Goal: Use online tool/utility: Utilize a website feature to perform a specific function

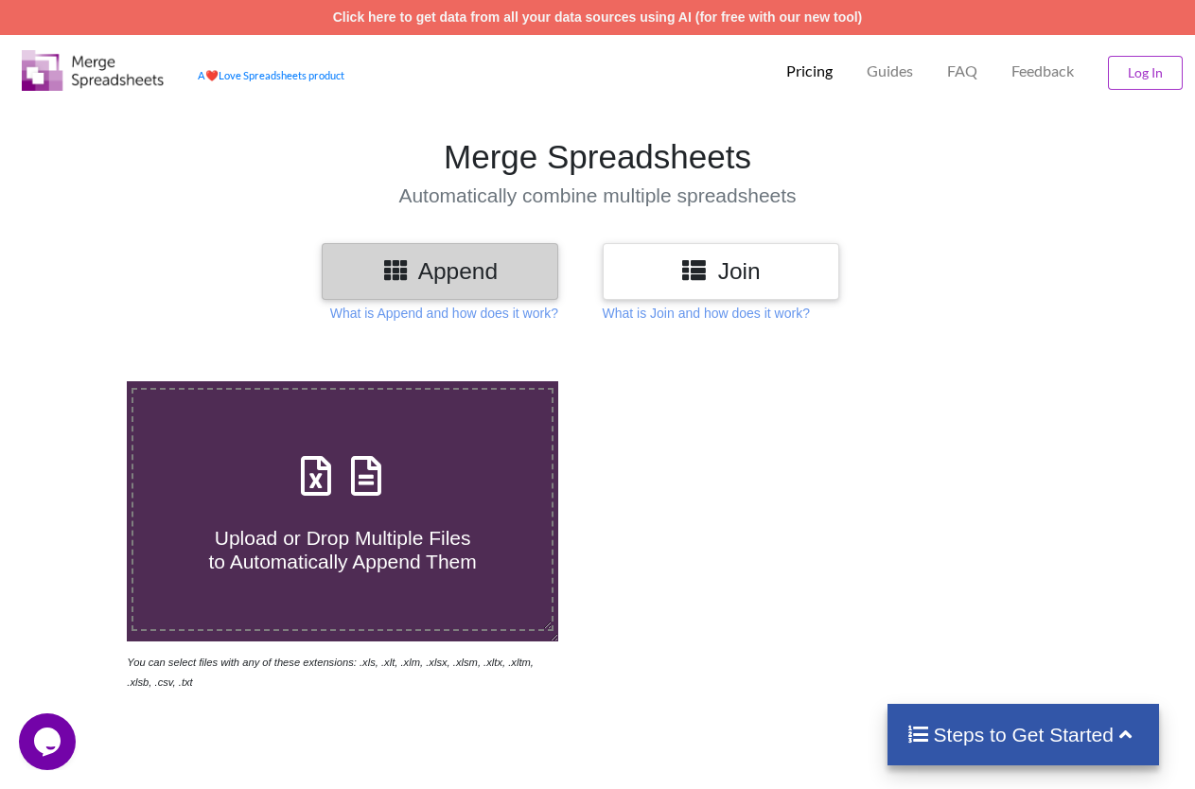
click at [713, 287] on div "Join" at bounding box center [721, 271] width 237 height 56
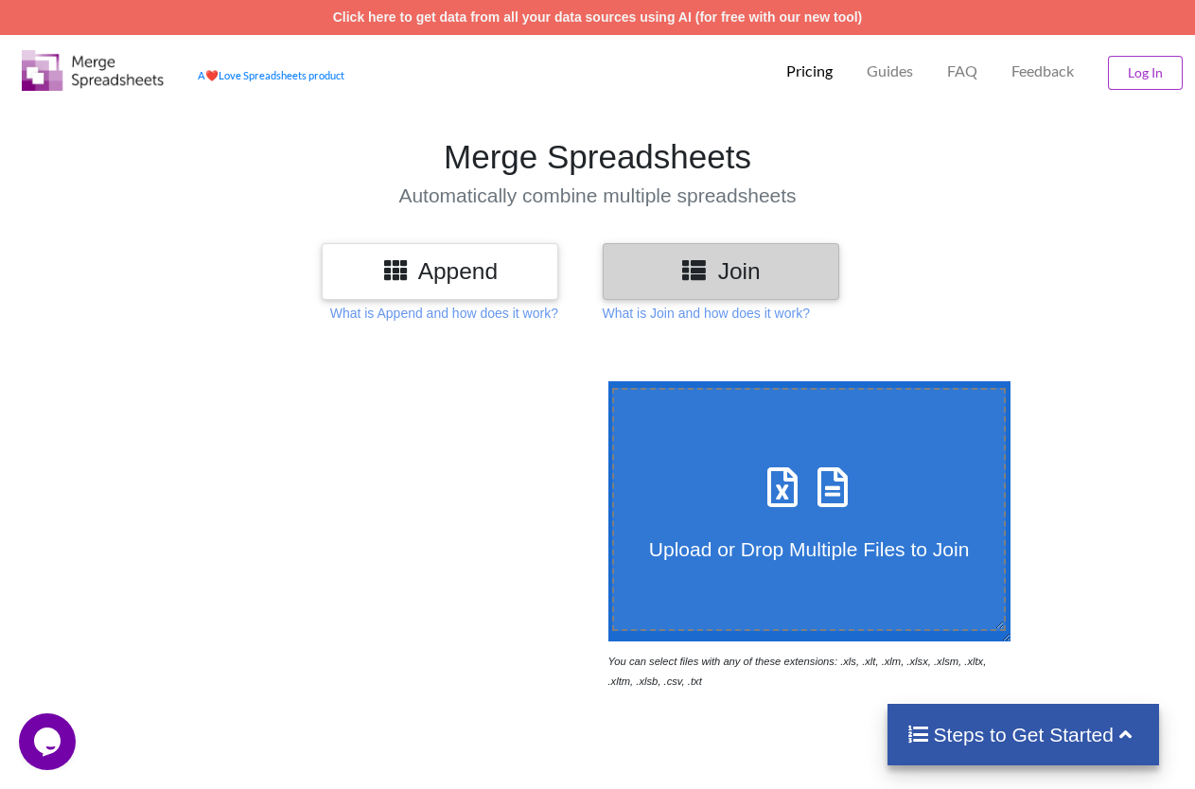
click at [799, 560] on span "Upload or Drop Multiple Files to Join" at bounding box center [809, 549] width 320 height 22
click at [604, 381] on input "Upload or Drop Multiple Files to Join" at bounding box center [604, 381] width 0 height 0
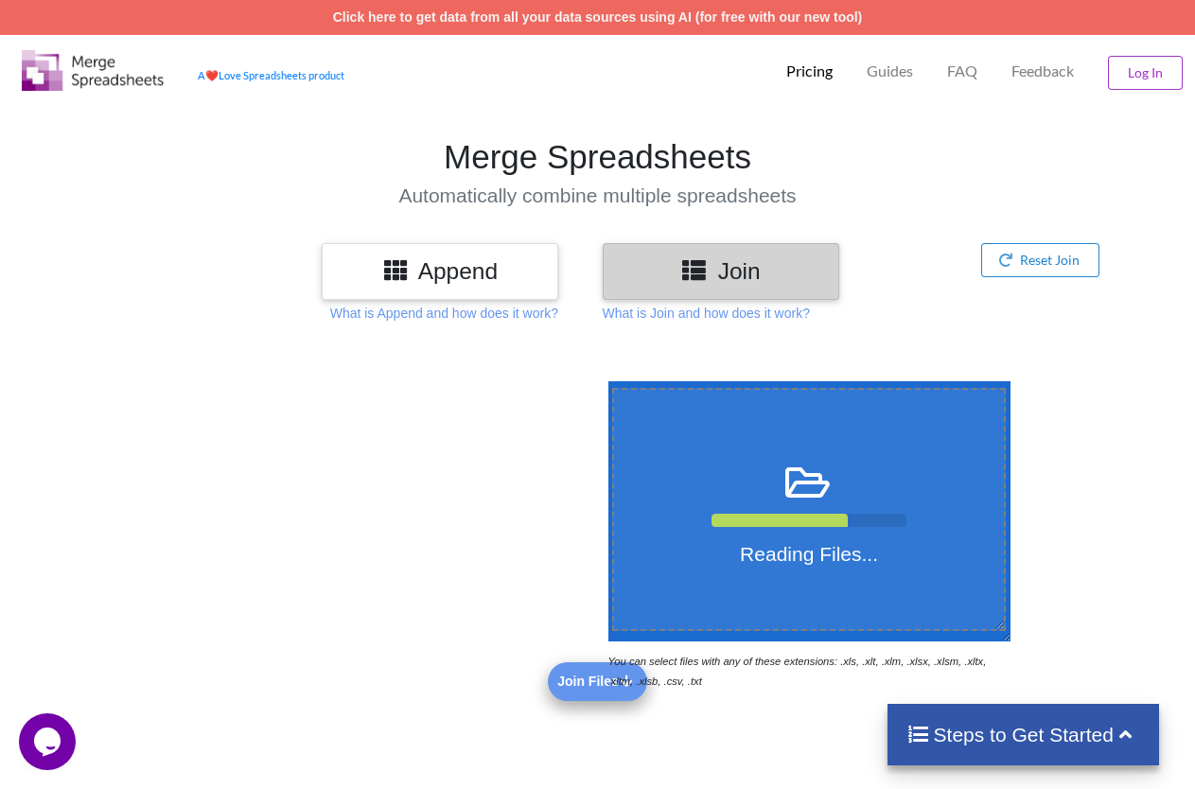
type input "C:\fakepath\fancy 2408l.xls"
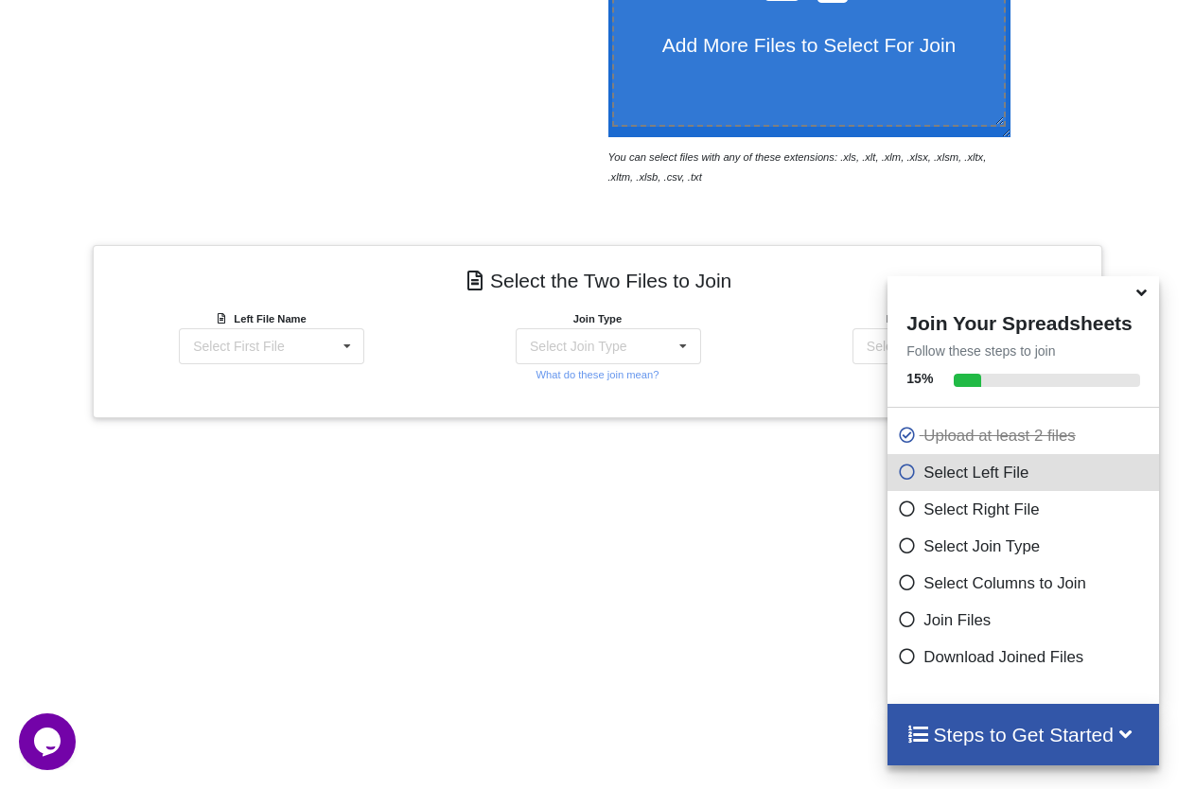
scroll to position [639, 0]
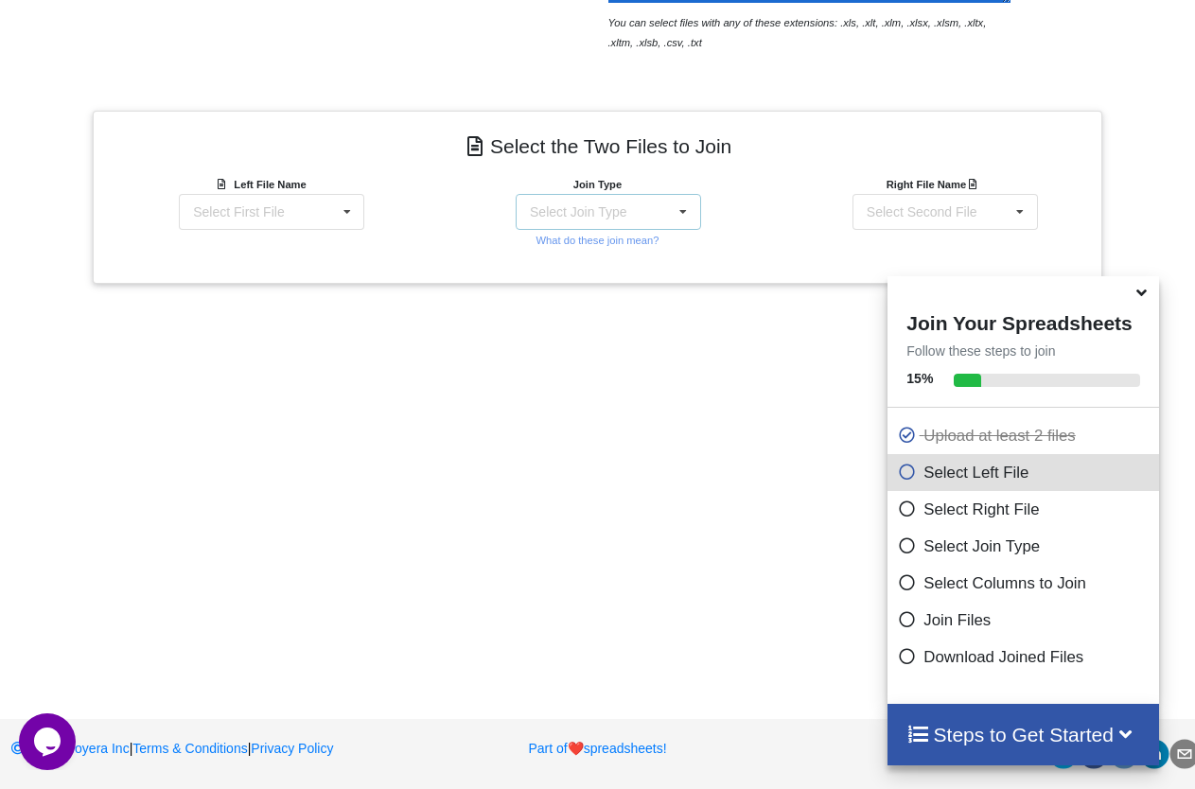
click at [638, 220] on div "Select Join Type INNER JOIN LEFT JOIN RIGHT JOIN FULL JOIN" at bounding box center [608, 212] width 185 height 36
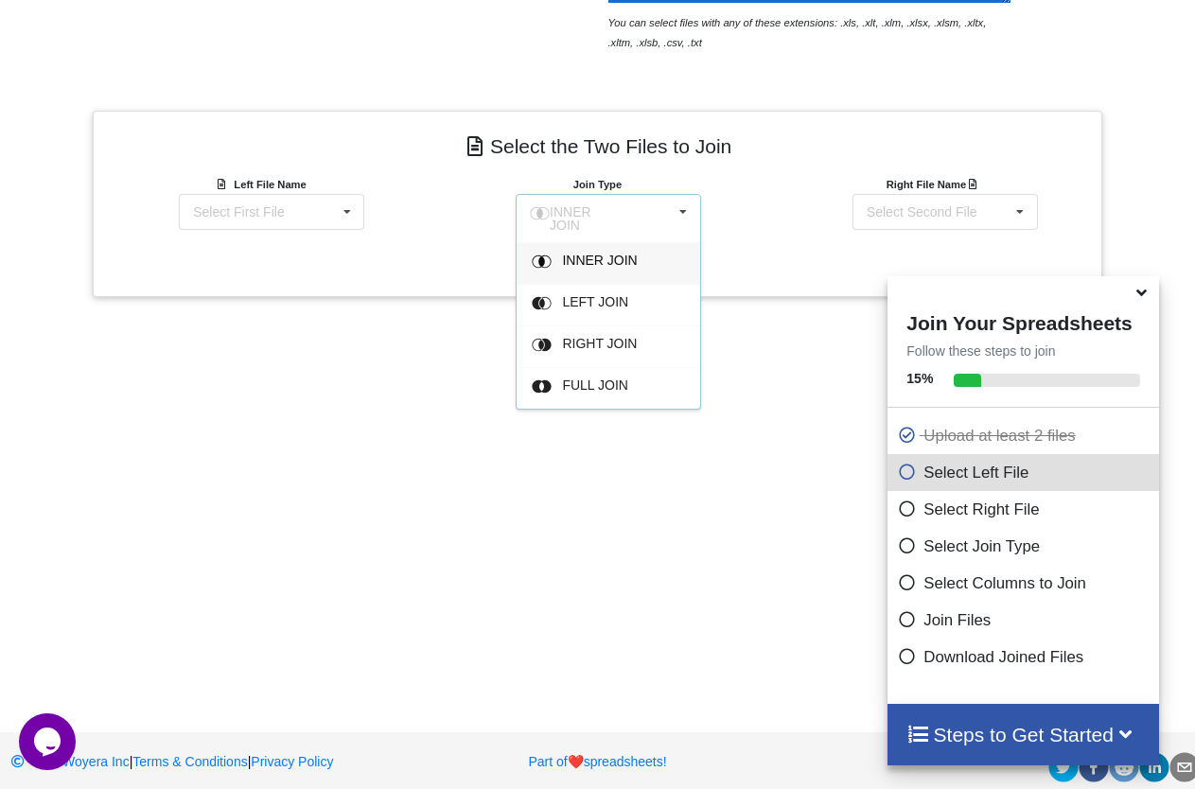
click at [638, 220] on div "INNER JOIN INNER JOIN LEFT JOIN RIGHT JOIN FULL JOIN" at bounding box center [608, 218] width 185 height 49
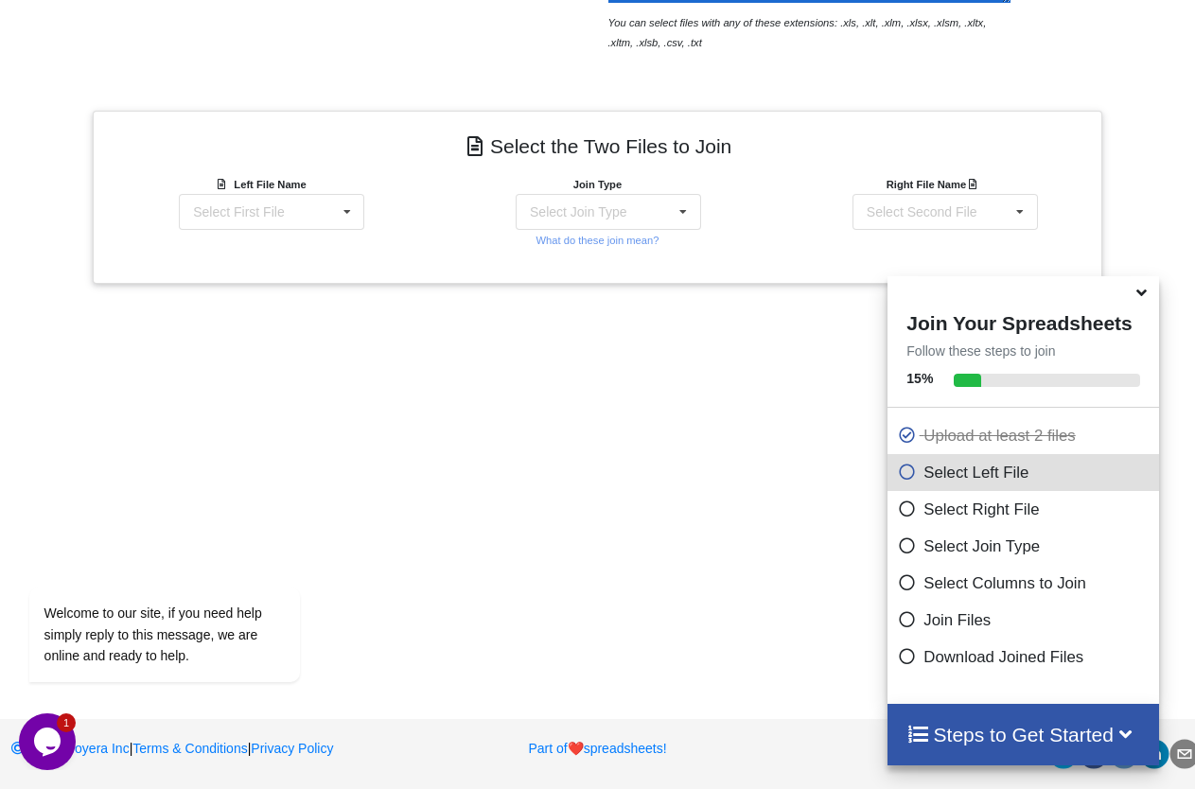
click at [897, 479] on div "Join Your Spreadsheets Follow these steps to join 15 % Upload at least 2 files …" at bounding box center [1024, 489] width 272 height 427
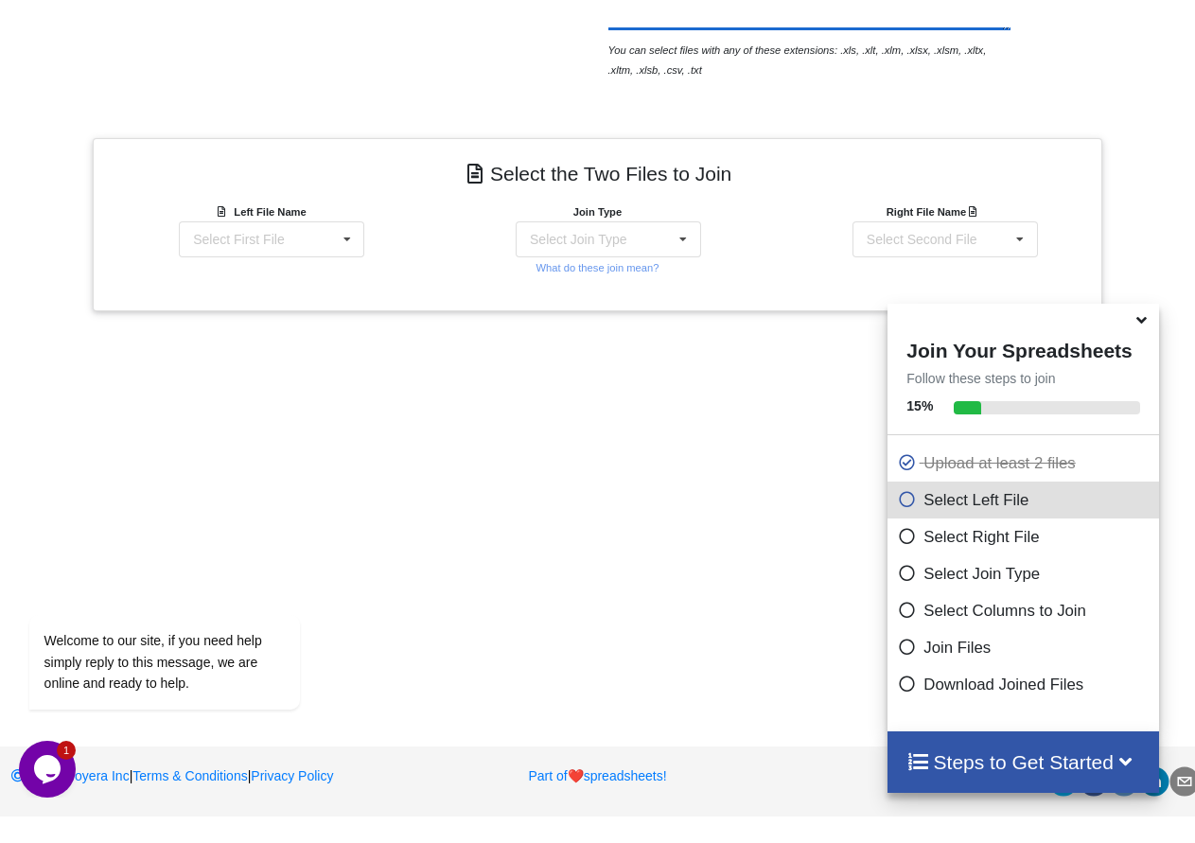
scroll to position [585, 0]
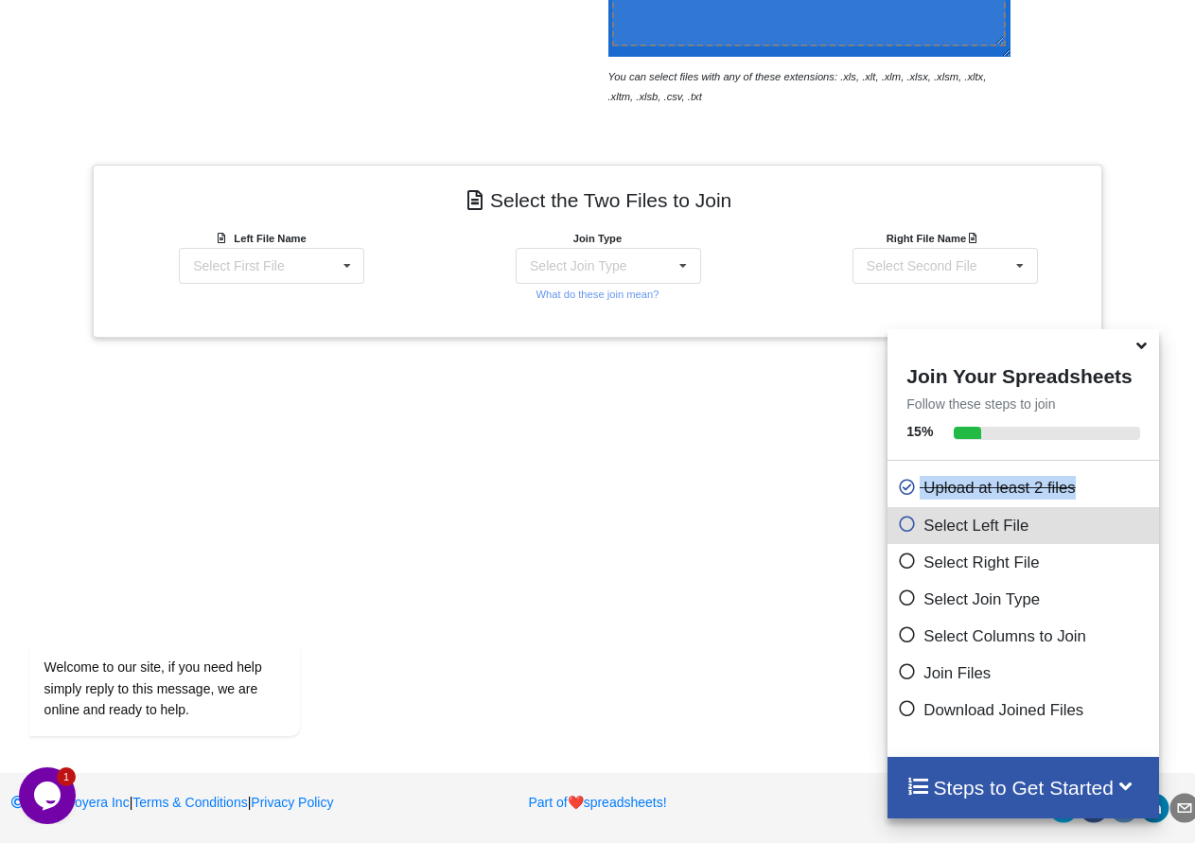
click at [897, 529] on icon at bounding box center [906, 521] width 19 height 16
click at [1141, 348] on icon at bounding box center [1142, 342] width 20 height 17
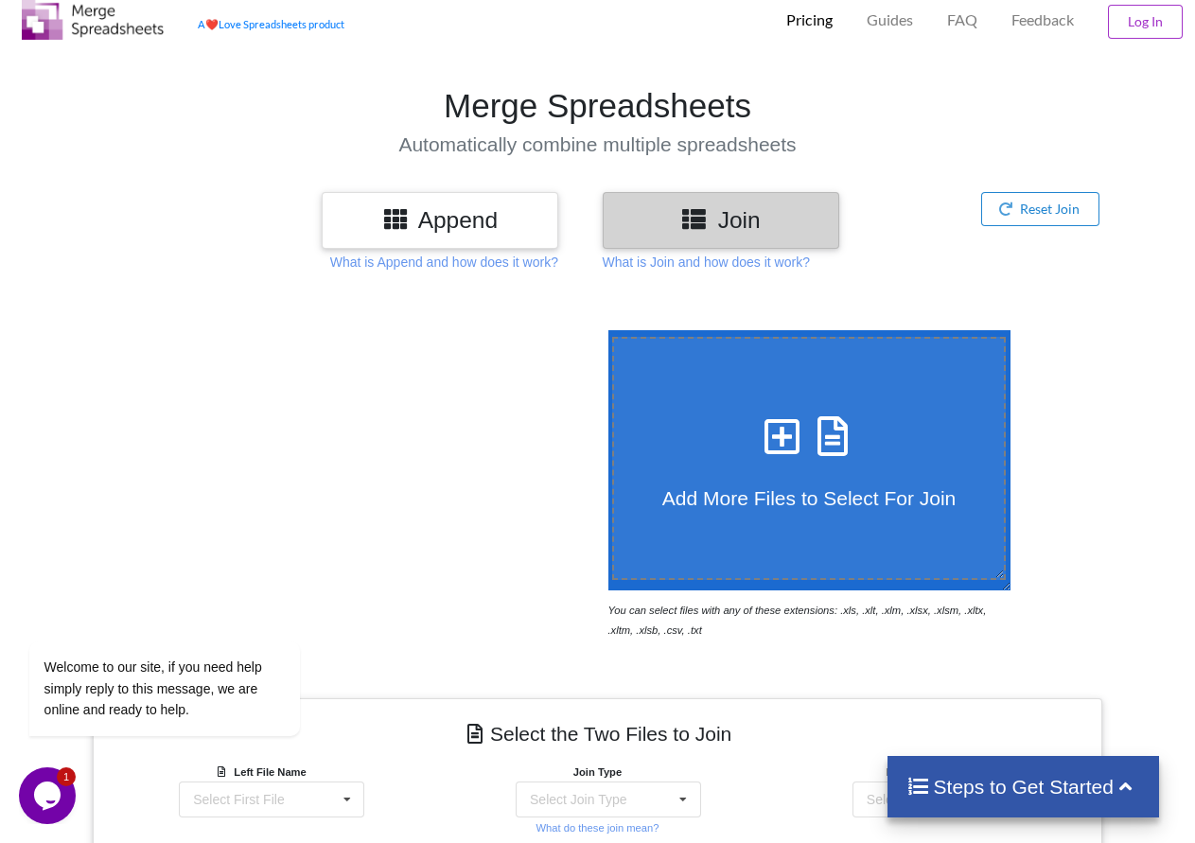
scroll to position [0, 0]
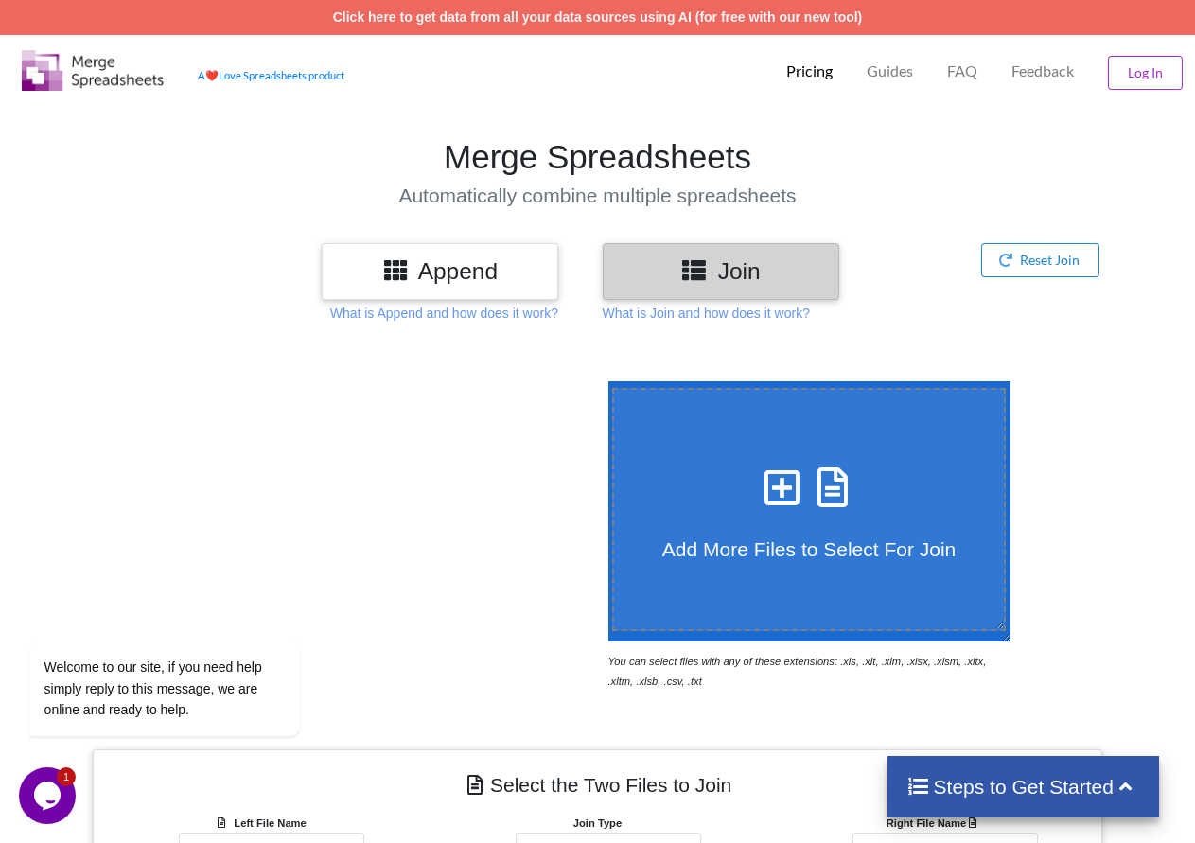
click at [776, 498] on icon at bounding box center [782, 478] width 47 height 40
click at [604, 381] on input "Add More Files to Select For Join" at bounding box center [604, 381] width 0 height 0
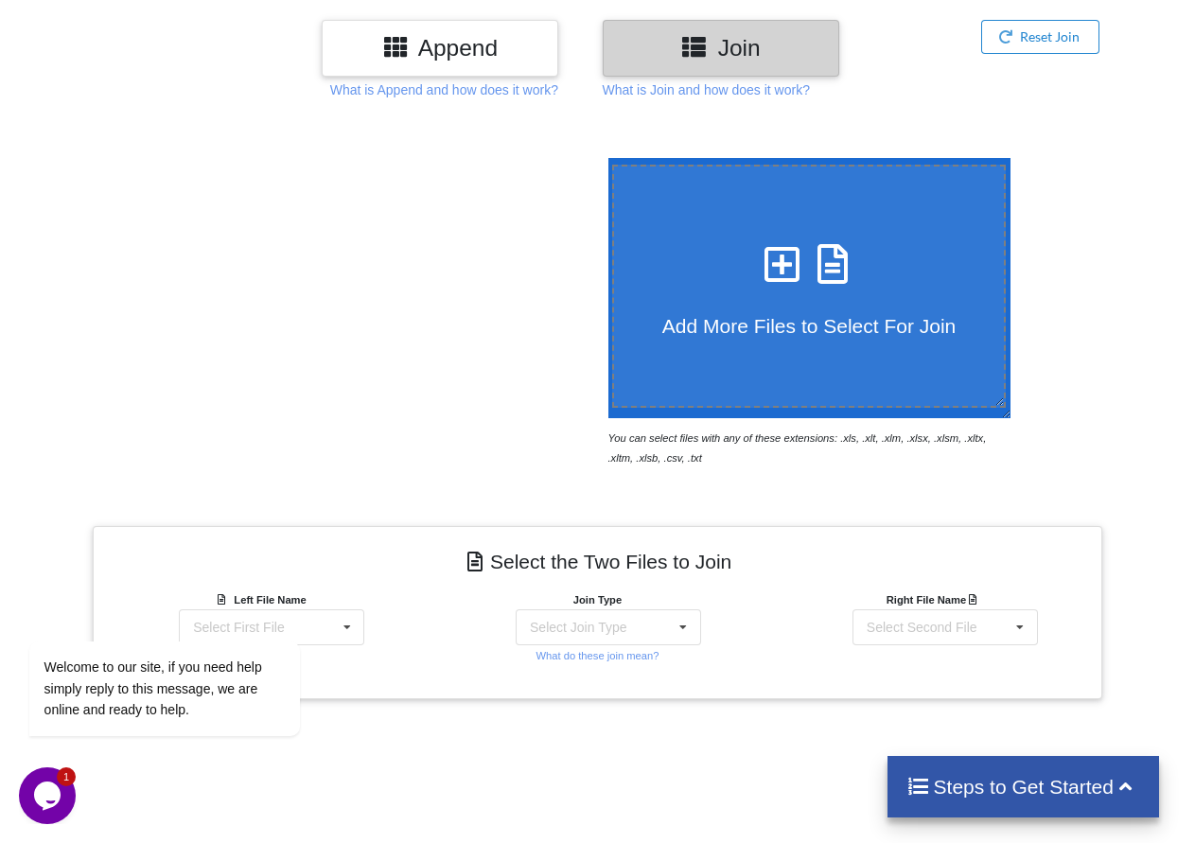
scroll to position [189, 0]
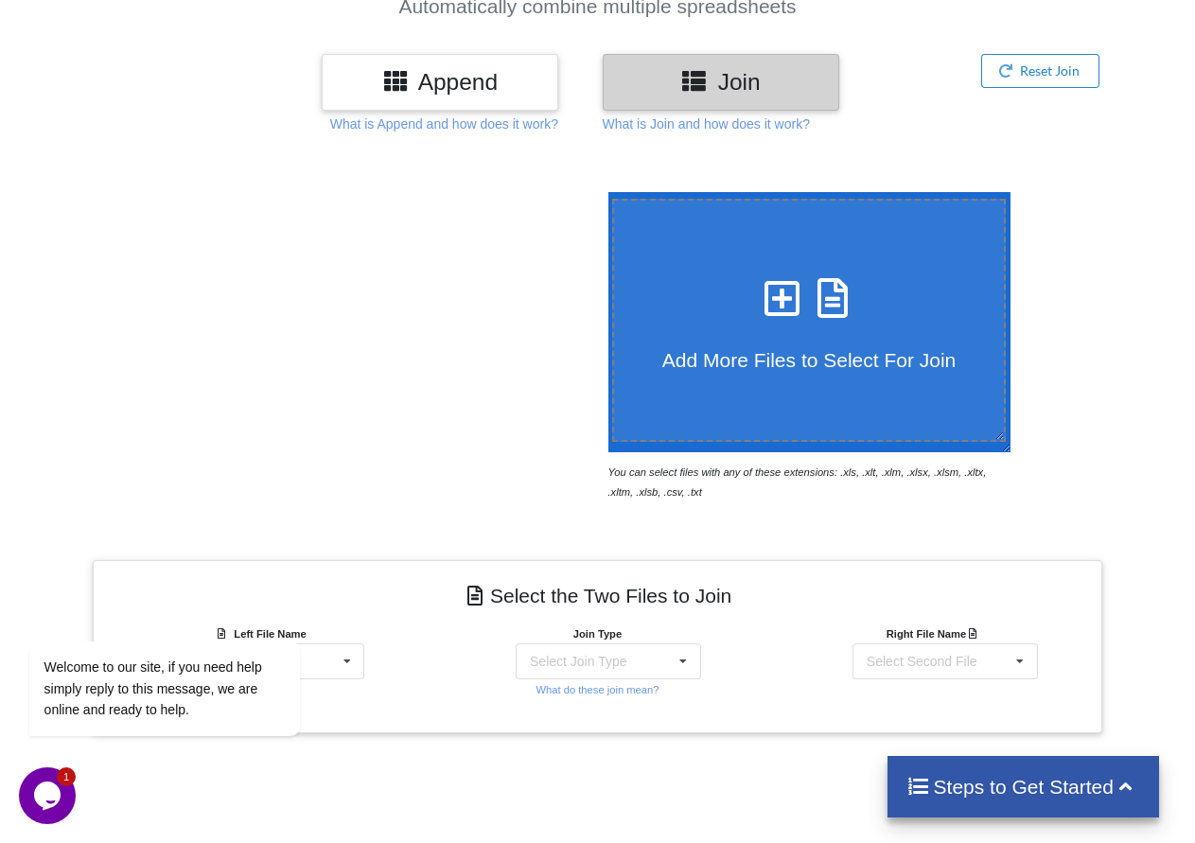
click at [768, 290] on icon at bounding box center [782, 289] width 47 height 40
click at [604, 192] on input "Add More Files to Select For Join" at bounding box center [604, 192] width 0 height 0
type input "C:\fakepath\fancy 2408l.xls"
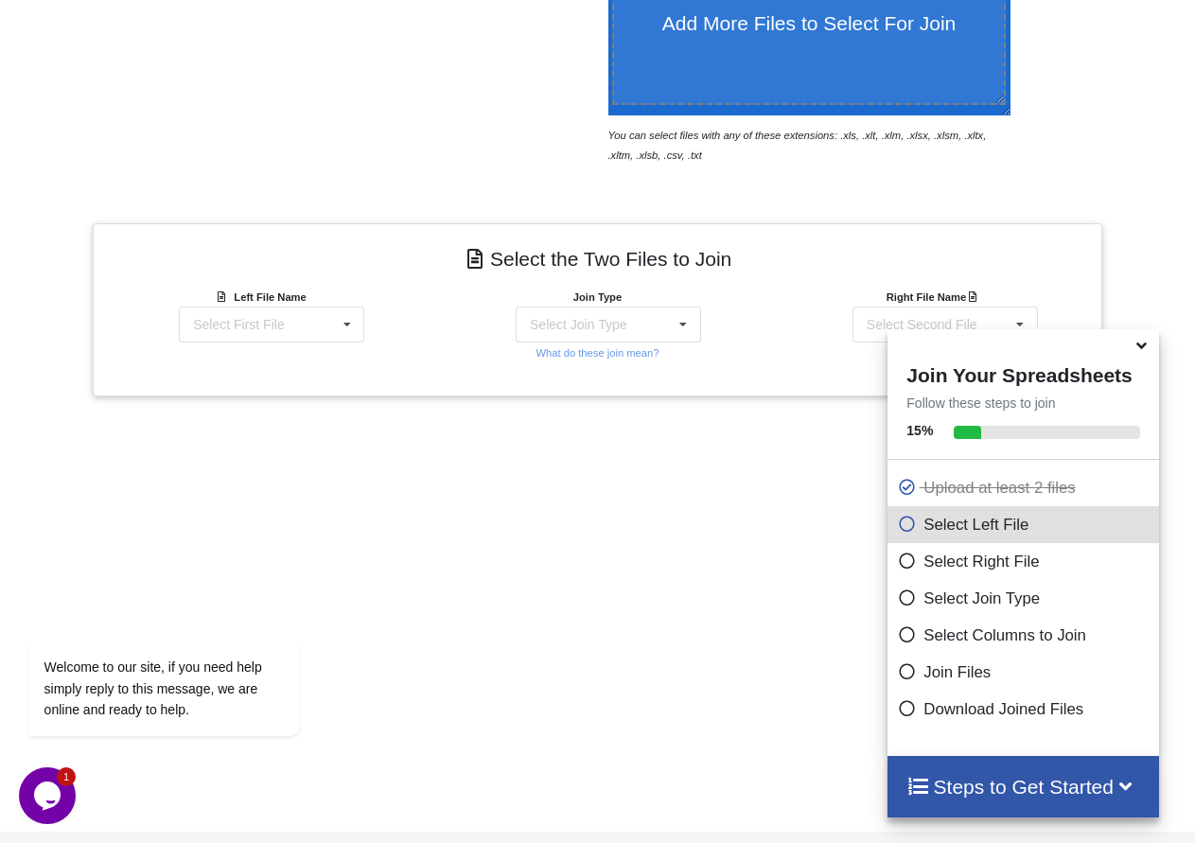
scroll to position [585, 0]
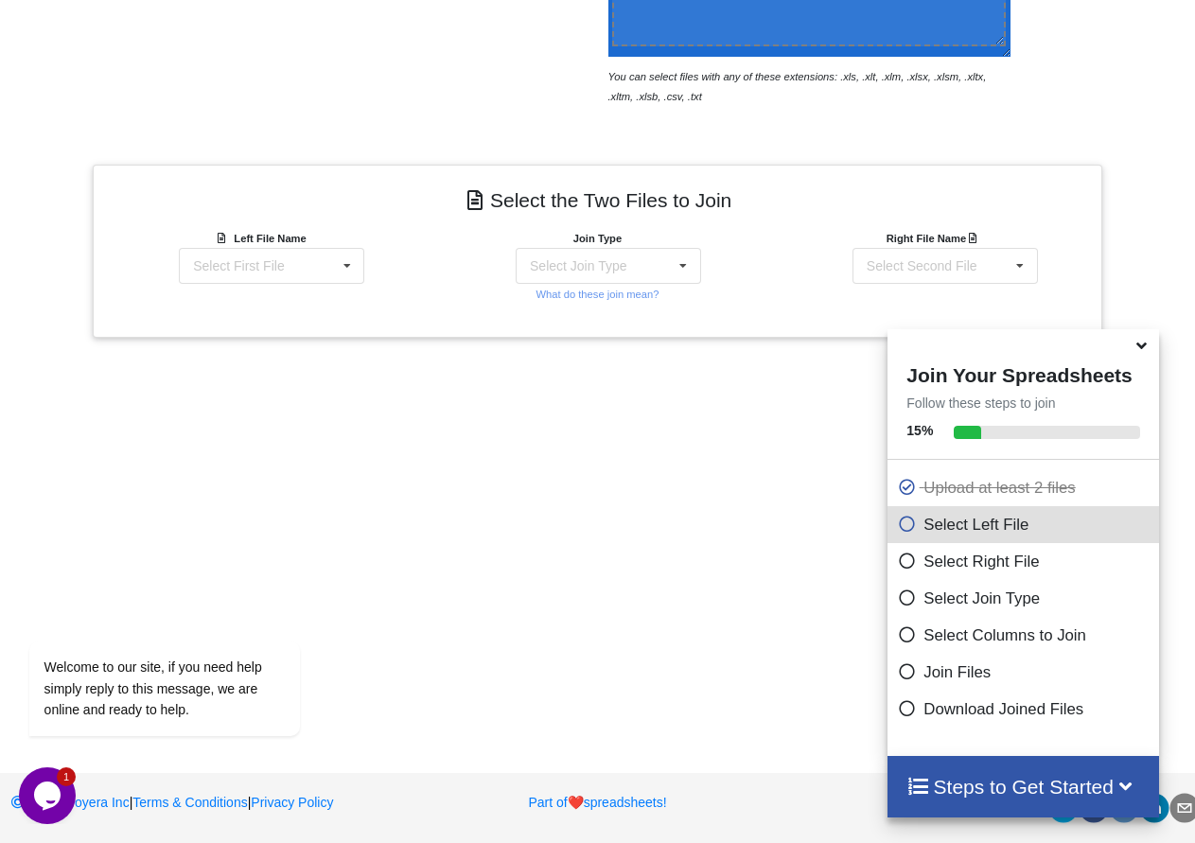
click at [1140, 349] on icon at bounding box center [1142, 342] width 20 height 17
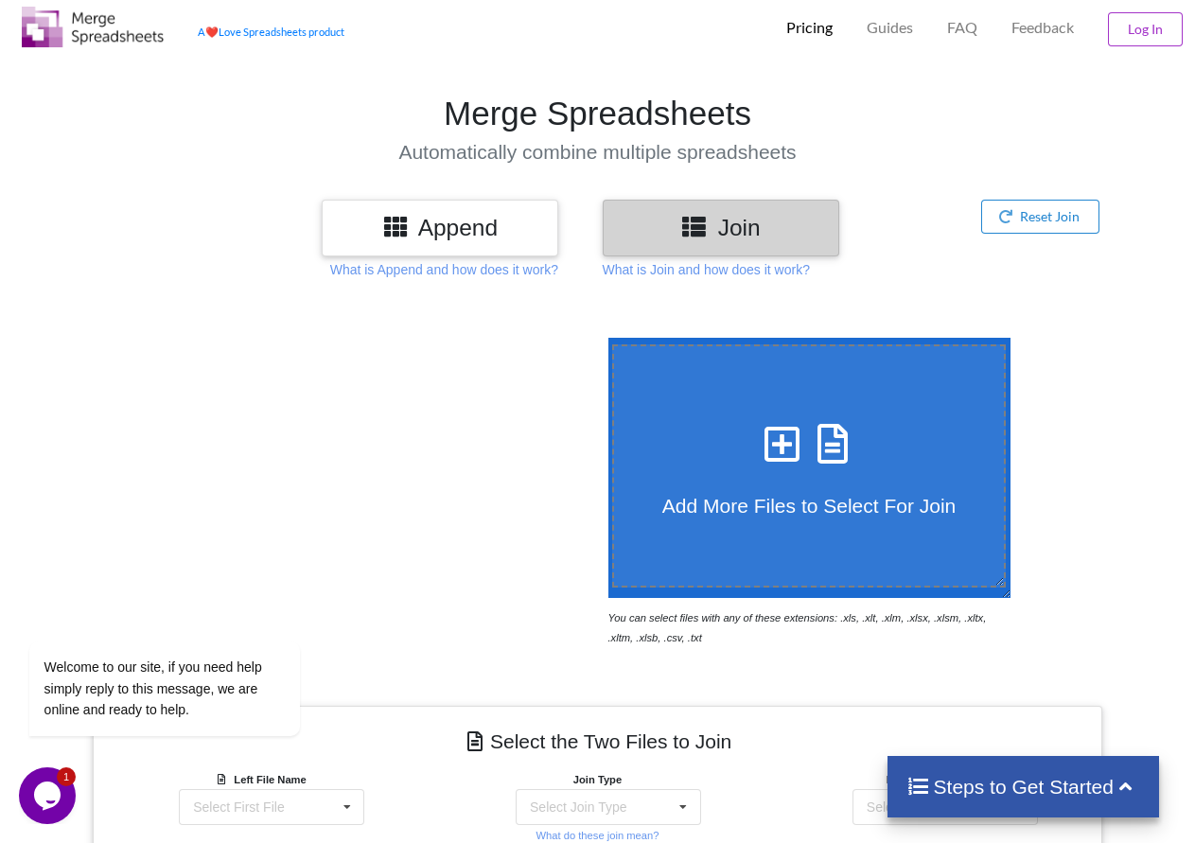
scroll to position [0, 0]
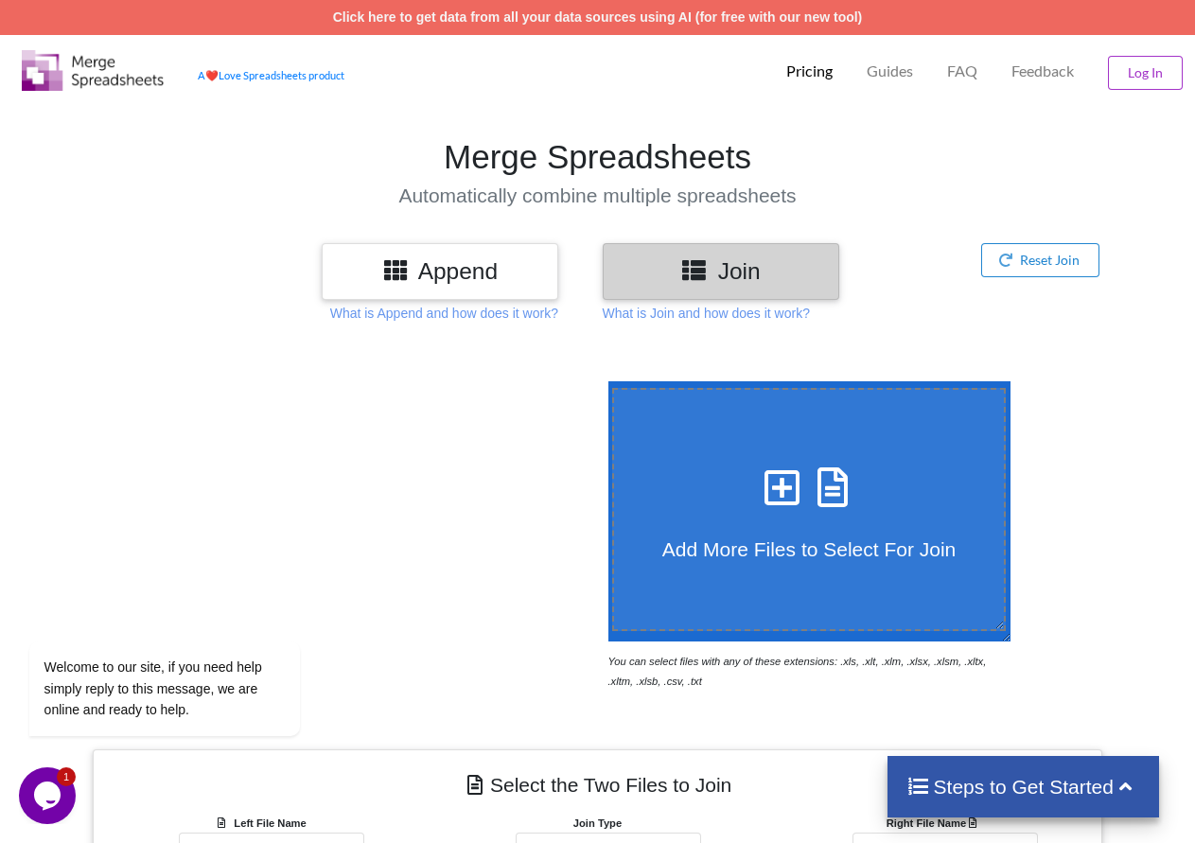
click at [795, 517] on div "Add More Files to Select For Join" at bounding box center [809, 509] width 391 height 103
click at [604, 381] on input "Add More Files to Select For Join" at bounding box center [604, 381] width 0 height 0
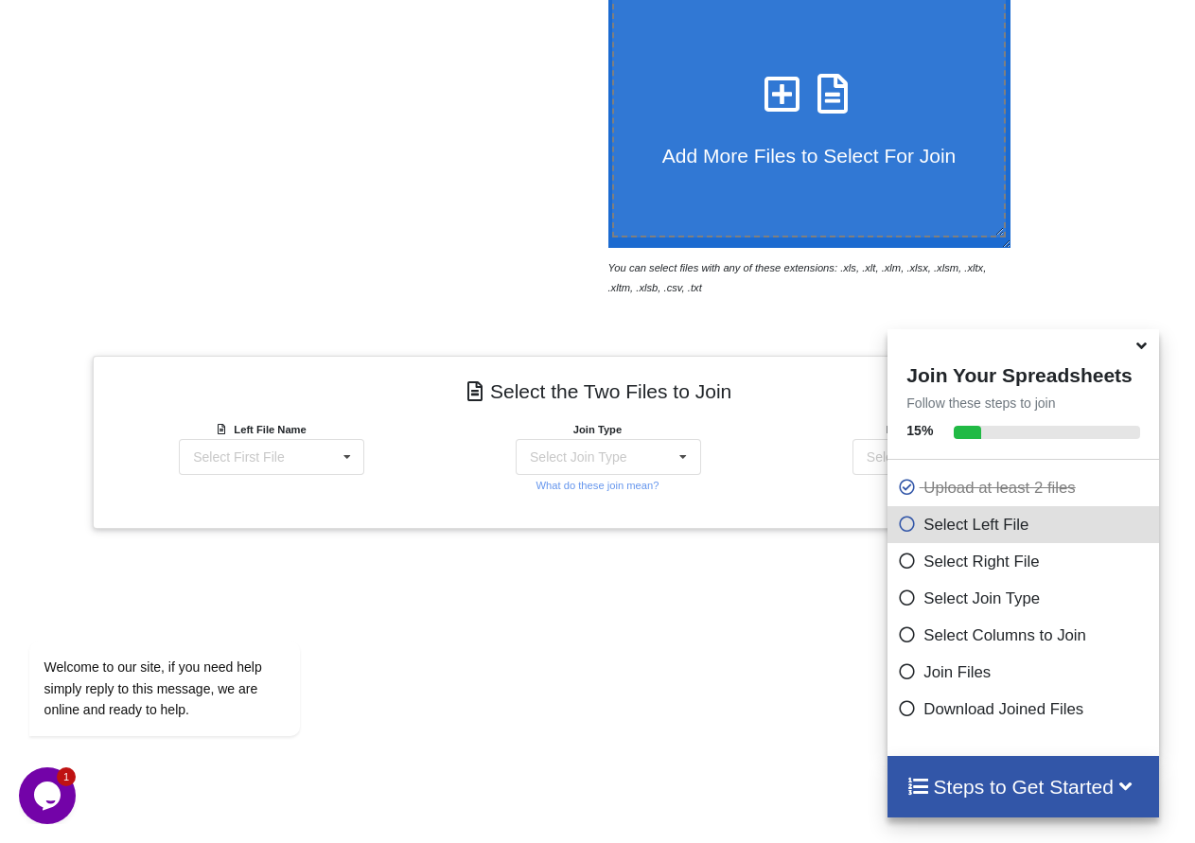
scroll to position [585, 0]
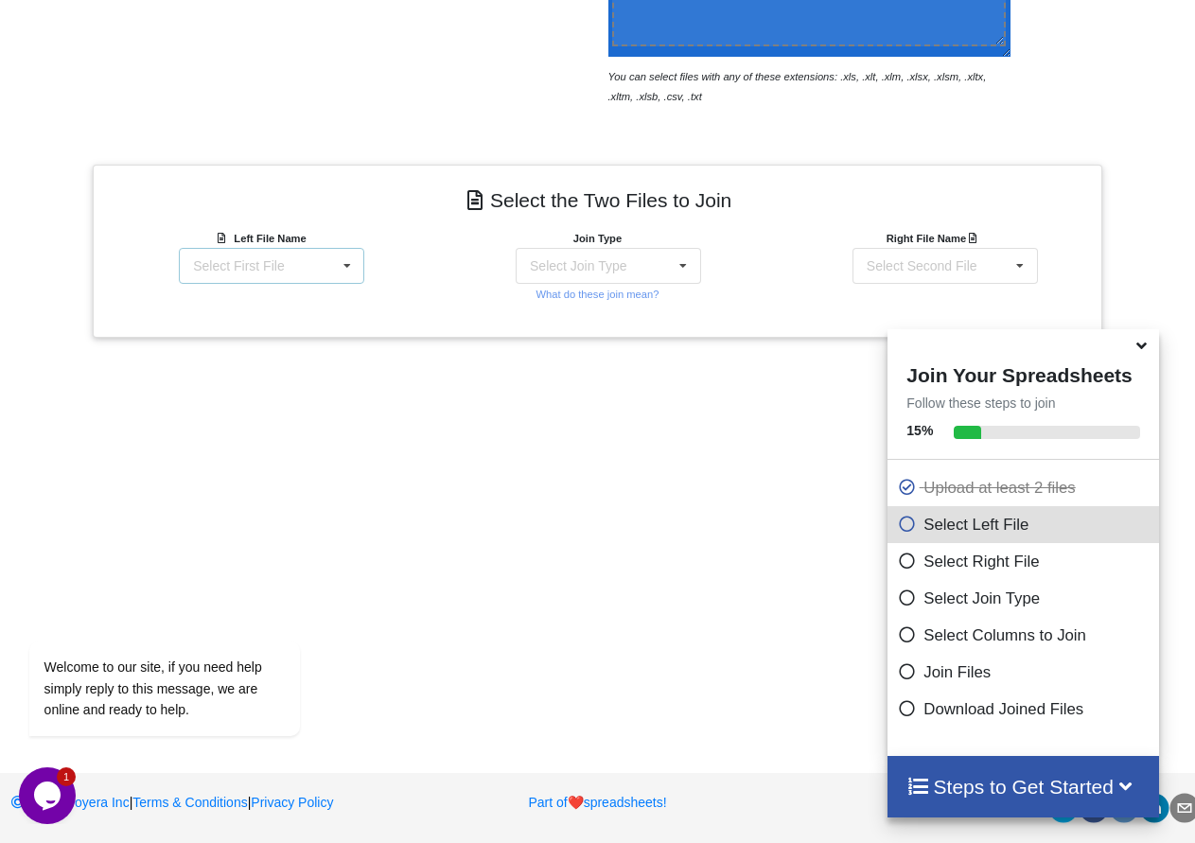
click at [308, 257] on div "Select First File fancy 2408l.xls : Sheet1 fancy 2408l.xls : Sheet1 fancy 2408l…" at bounding box center [271, 266] width 185 height 36
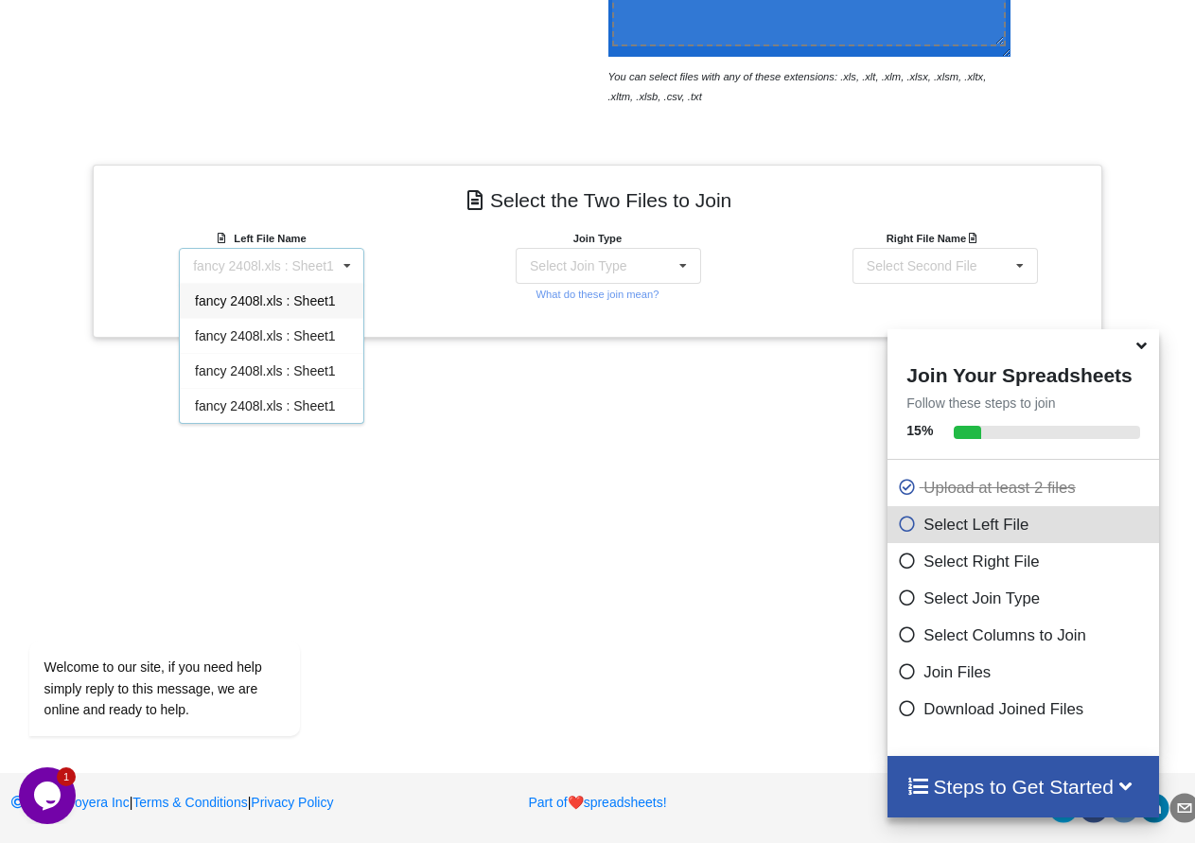
click at [303, 301] on span "fancy 2408l.xls : Sheet1" at bounding box center [265, 300] width 141 height 15
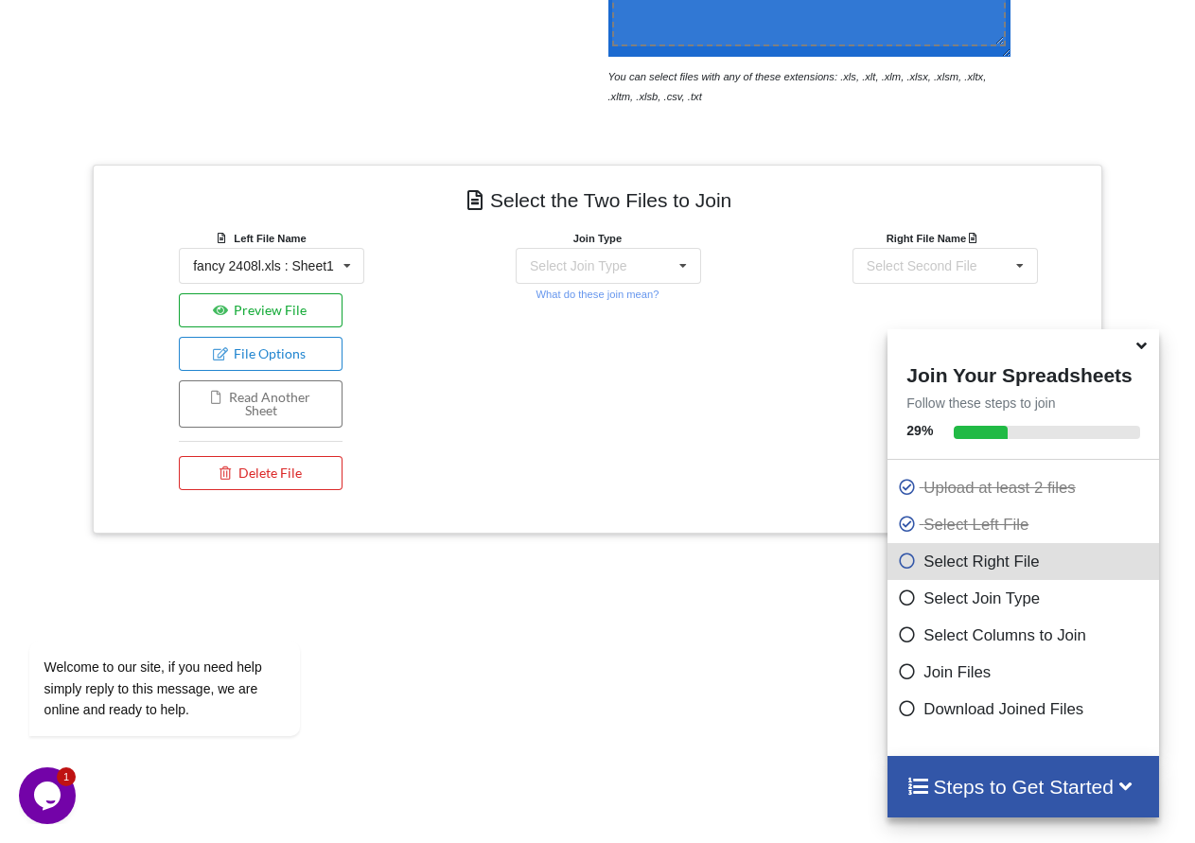
click at [273, 308] on button "Preview File" at bounding box center [261, 310] width 164 height 34
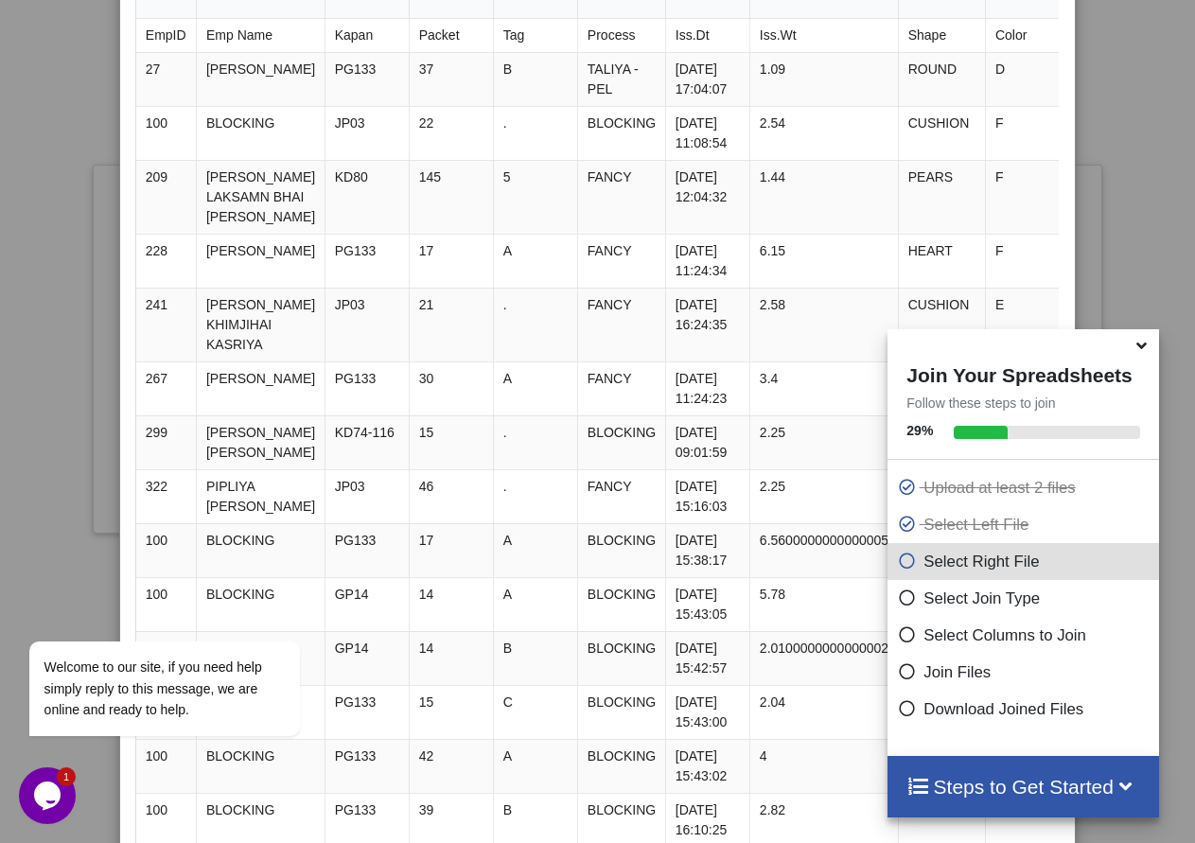
scroll to position [0, 0]
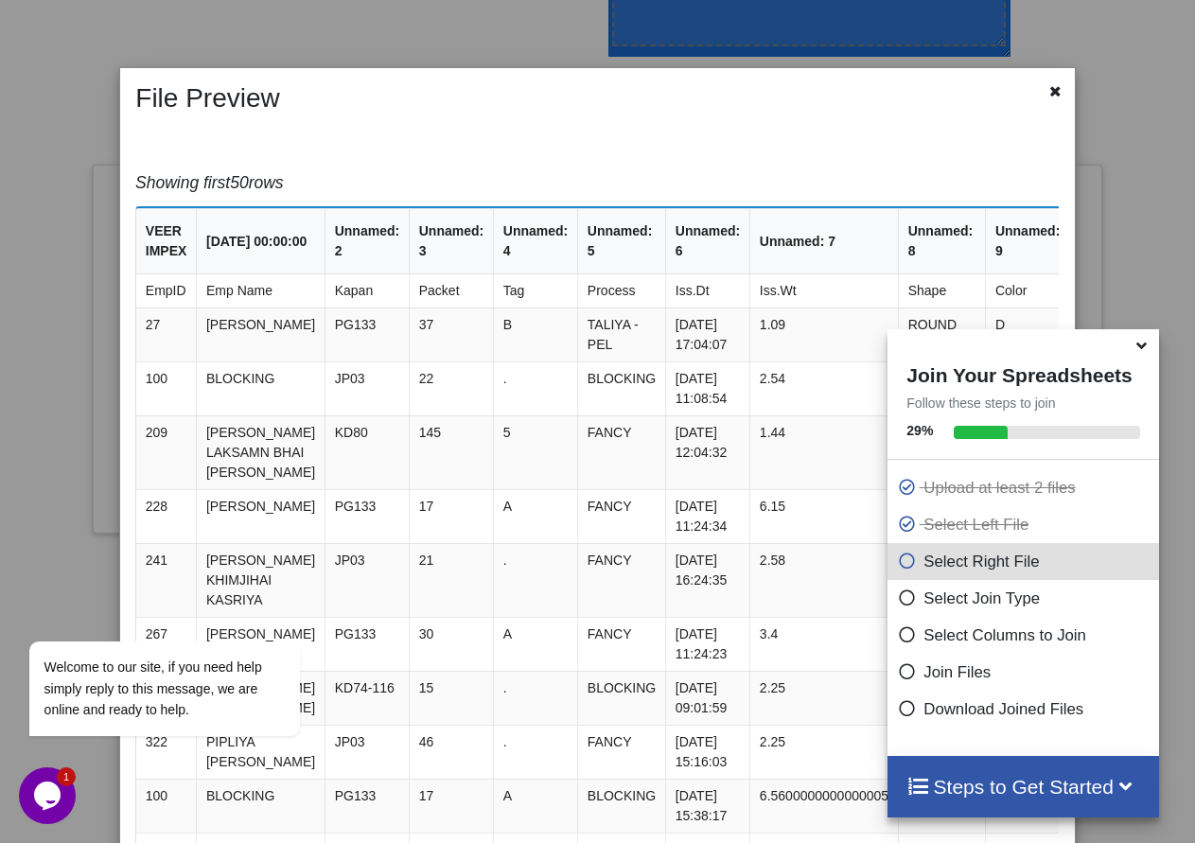
click at [1144, 351] on icon at bounding box center [1142, 342] width 20 height 17
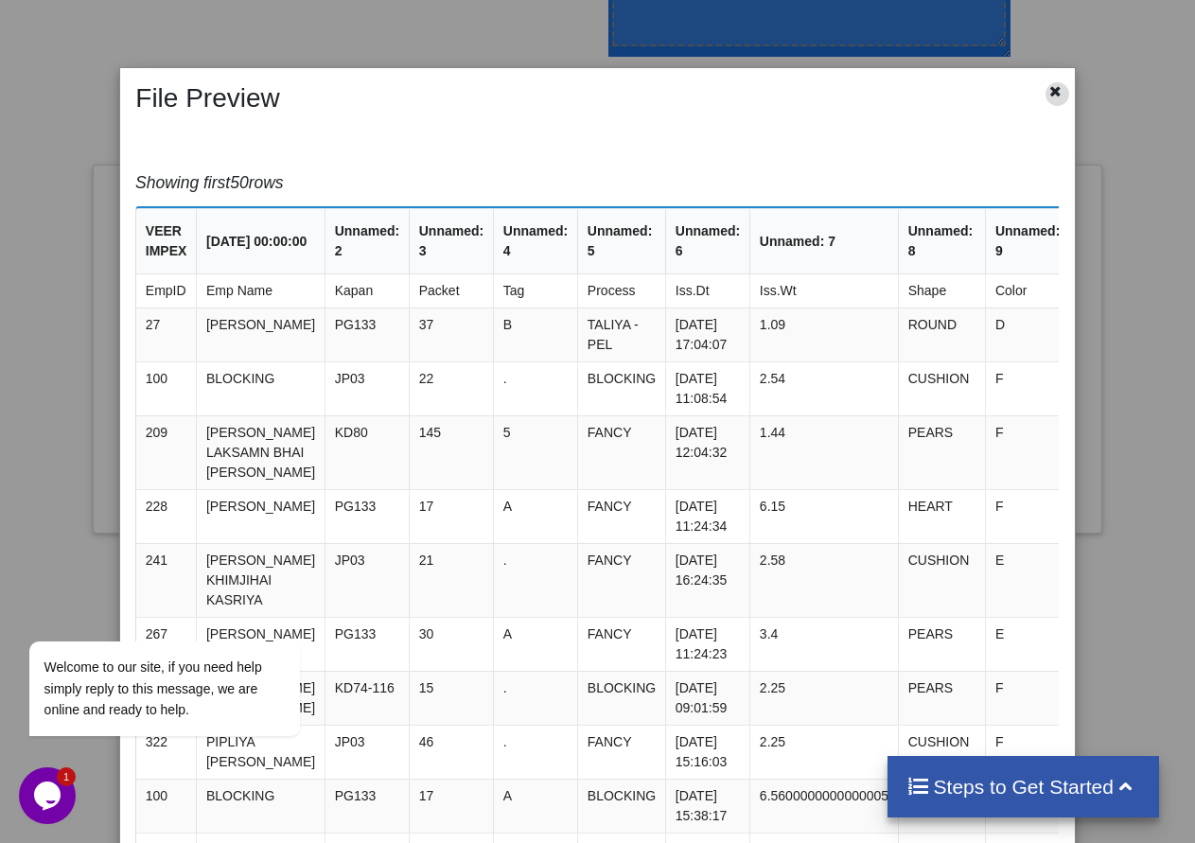
click at [1048, 88] on icon at bounding box center [1056, 88] width 16 height 13
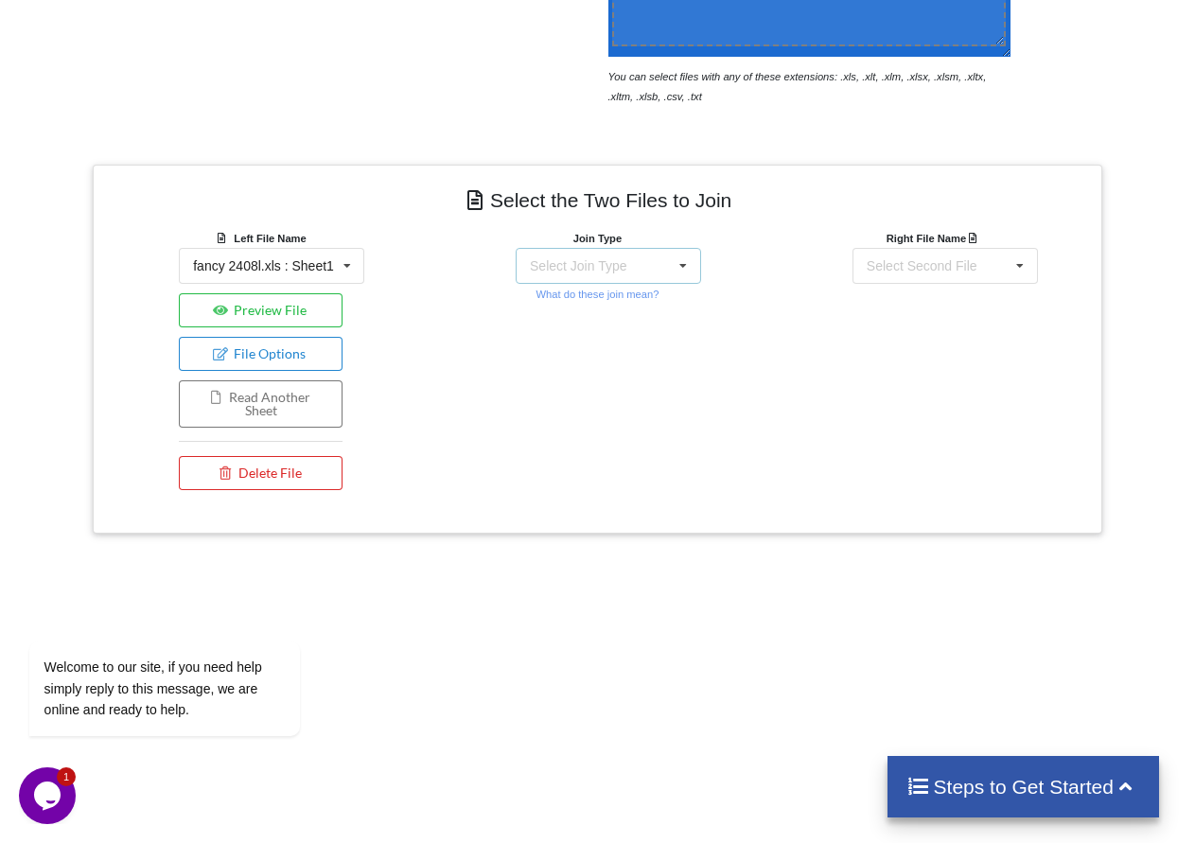
click at [617, 279] on div "Select Join Type INNER JOIN LEFT JOIN RIGHT JOIN FULL JOIN" at bounding box center [608, 266] width 185 height 36
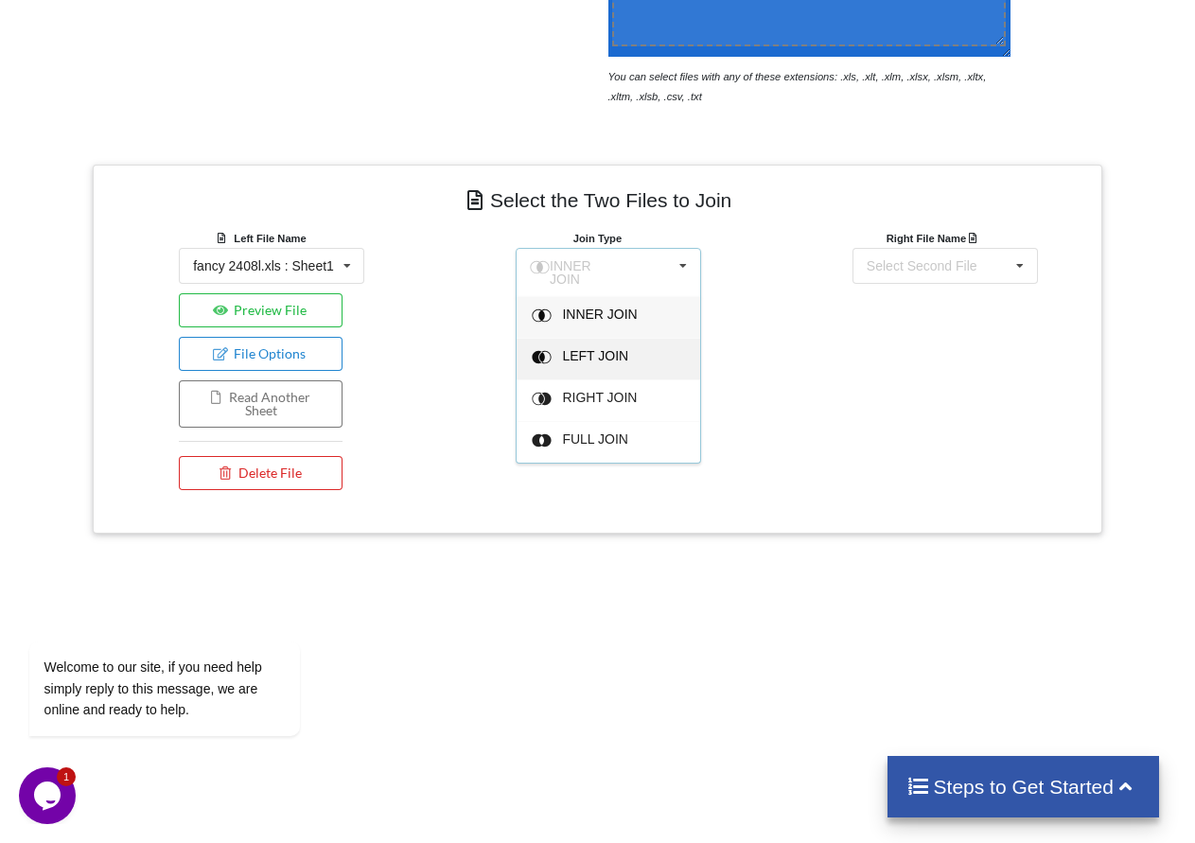
click at [592, 322] on span "LEFT JOIN" at bounding box center [599, 314] width 75 height 15
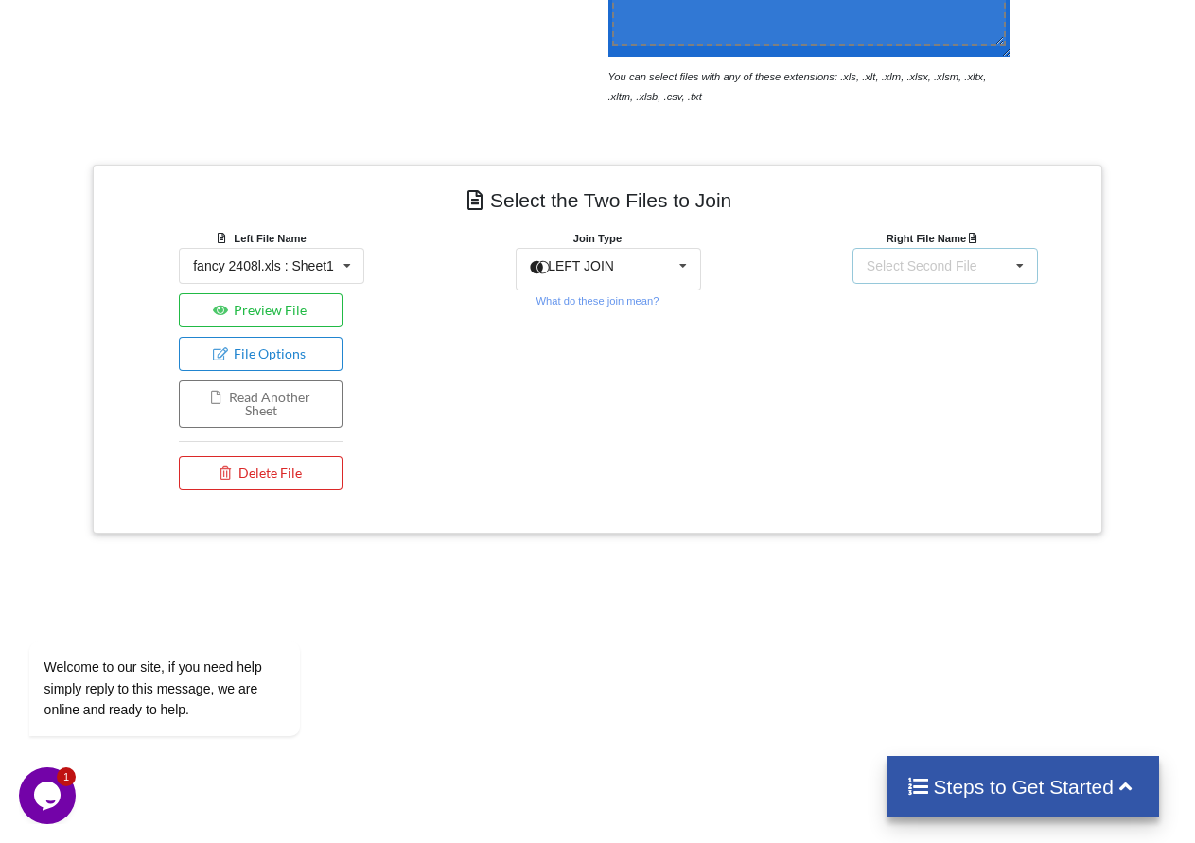
click at [890, 265] on div "Select Second File" at bounding box center [922, 265] width 111 height 13
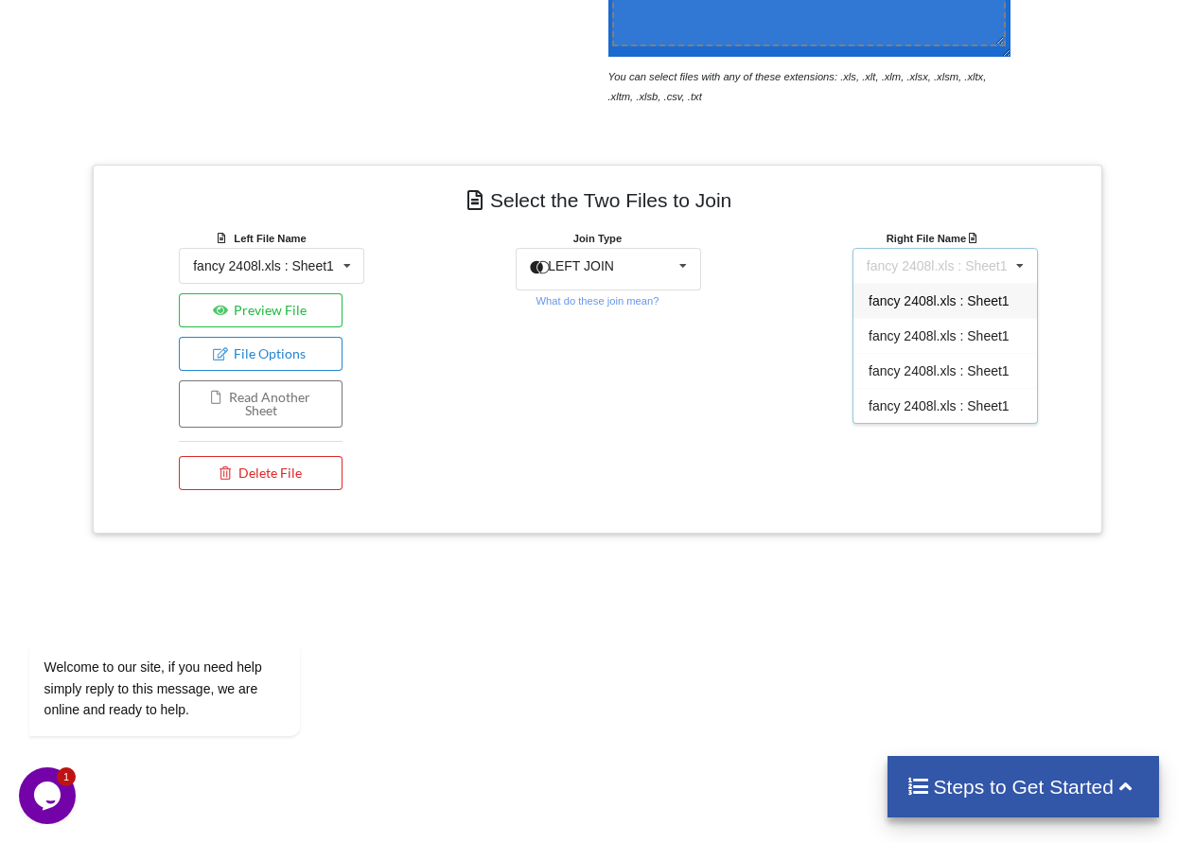
click at [909, 310] on div "fancy 2408l.xls : Sheet1" at bounding box center [946, 300] width 184 height 35
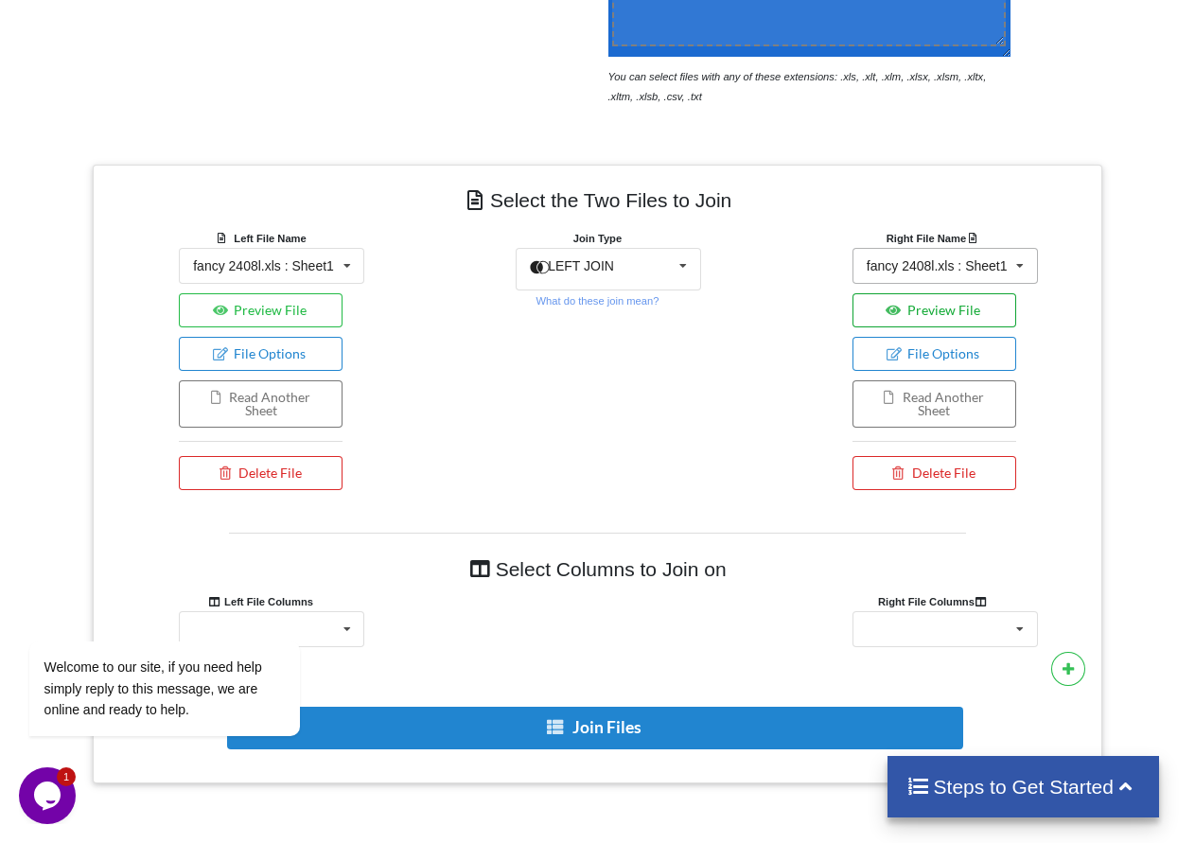
click at [909, 310] on button "Preview File" at bounding box center [935, 310] width 164 height 34
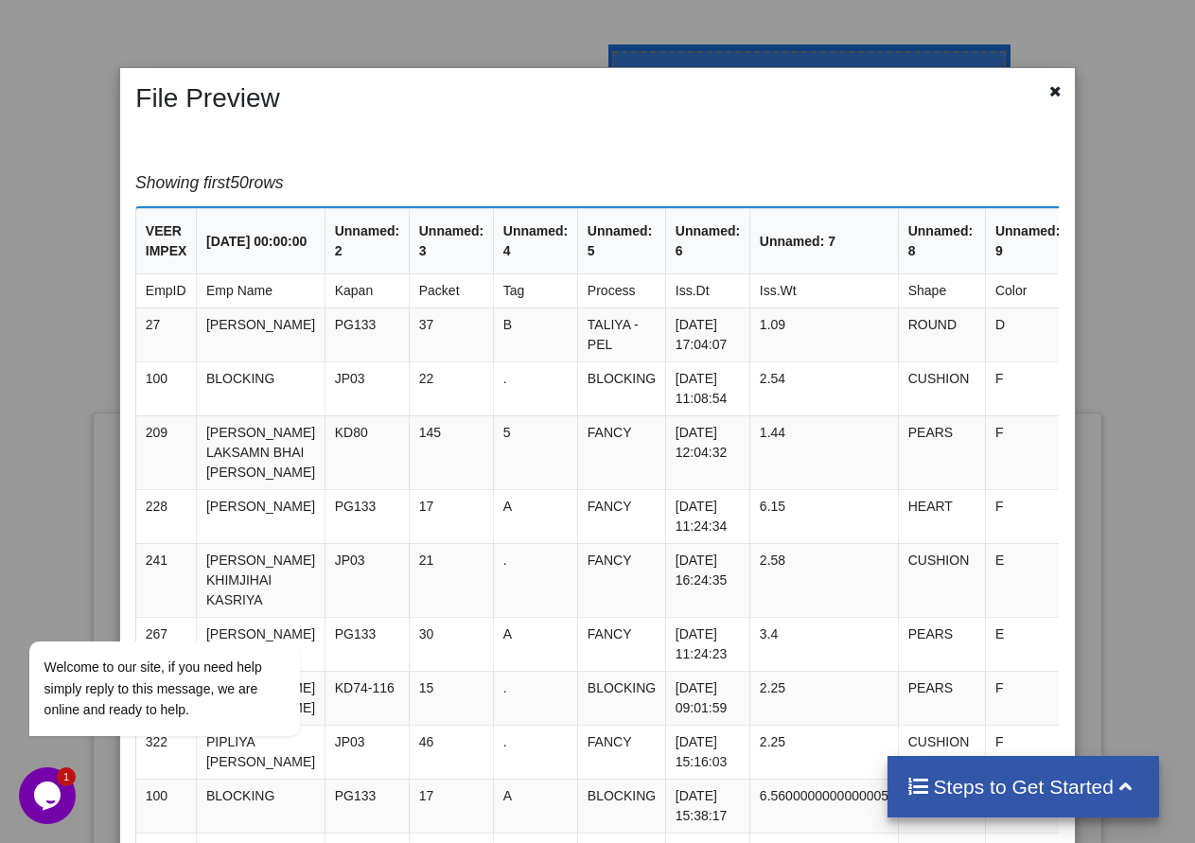
scroll to position [112, 0]
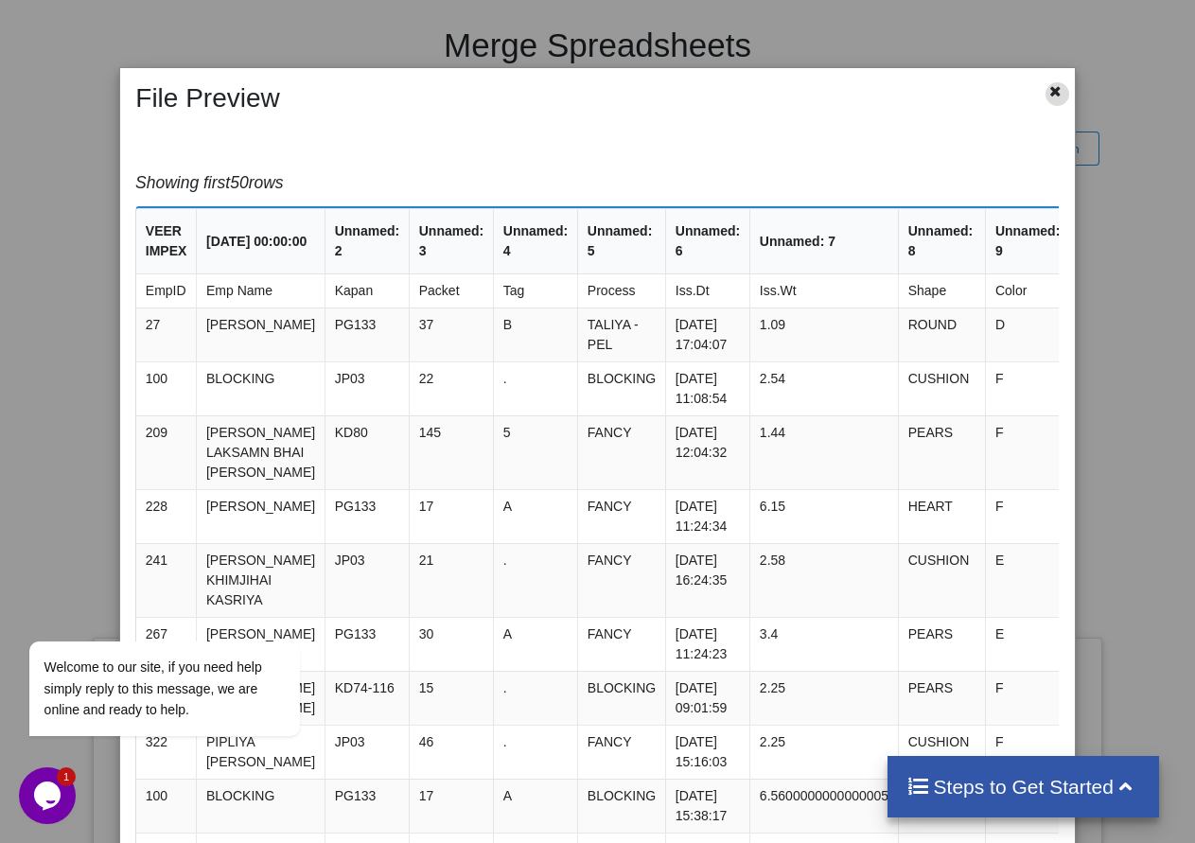
click at [1052, 84] on icon at bounding box center [1056, 88] width 16 height 13
